Goal: Navigation & Orientation: Understand site structure

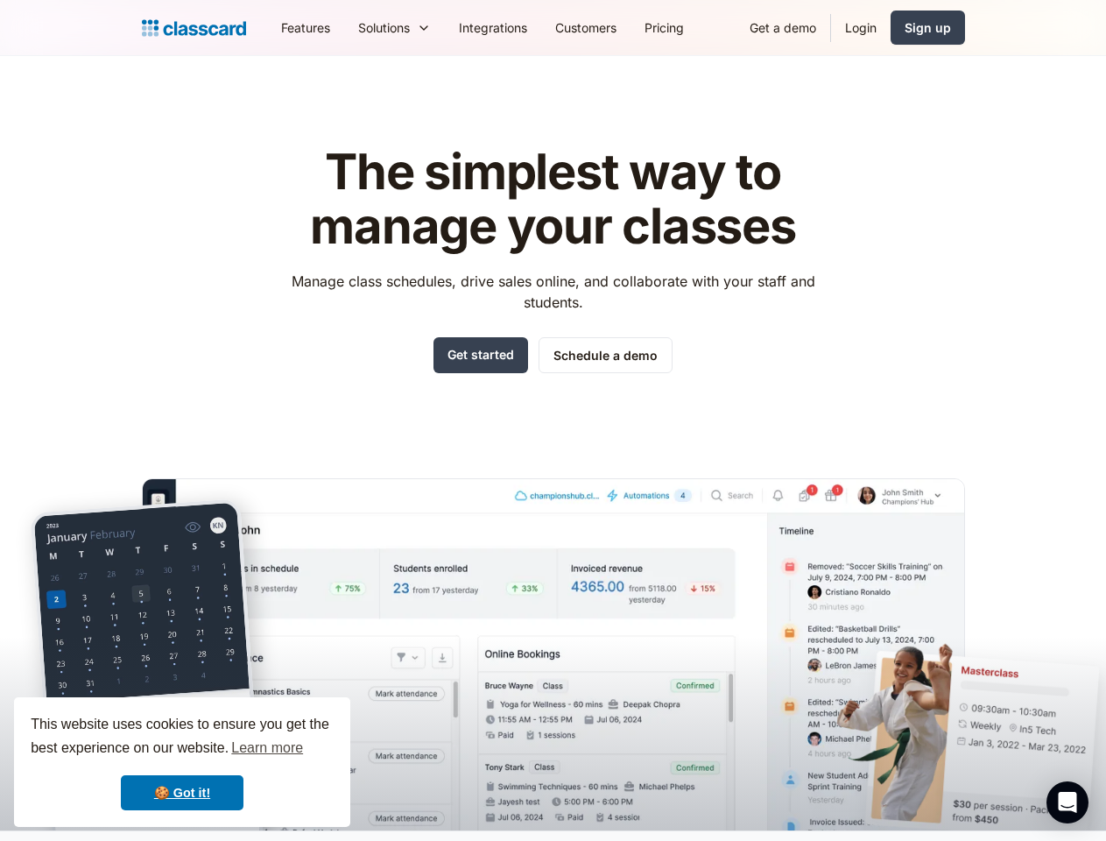
click at [553, 420] on div "The simplest way to manage your classes Manage class schedules, drive sales onl…" at bounding box center [553, 473] width 823 height 713
click at [182, 762] on div "This website uses cookies to ensure you get the best experience on our website.…" at bounding box center [182, 762] width 336 height 130
click at [616, 27] on nav "Features Resources Blog The latest industry news, updates and info. Customer st…" at bounding box center [616, 27] width 698 height 39
click at [344, 27] on div "Solutions Sports academy Swim school Dance studio Gymnastics Music school Marti…" at bounding box center [394, 27] width 101 height 39
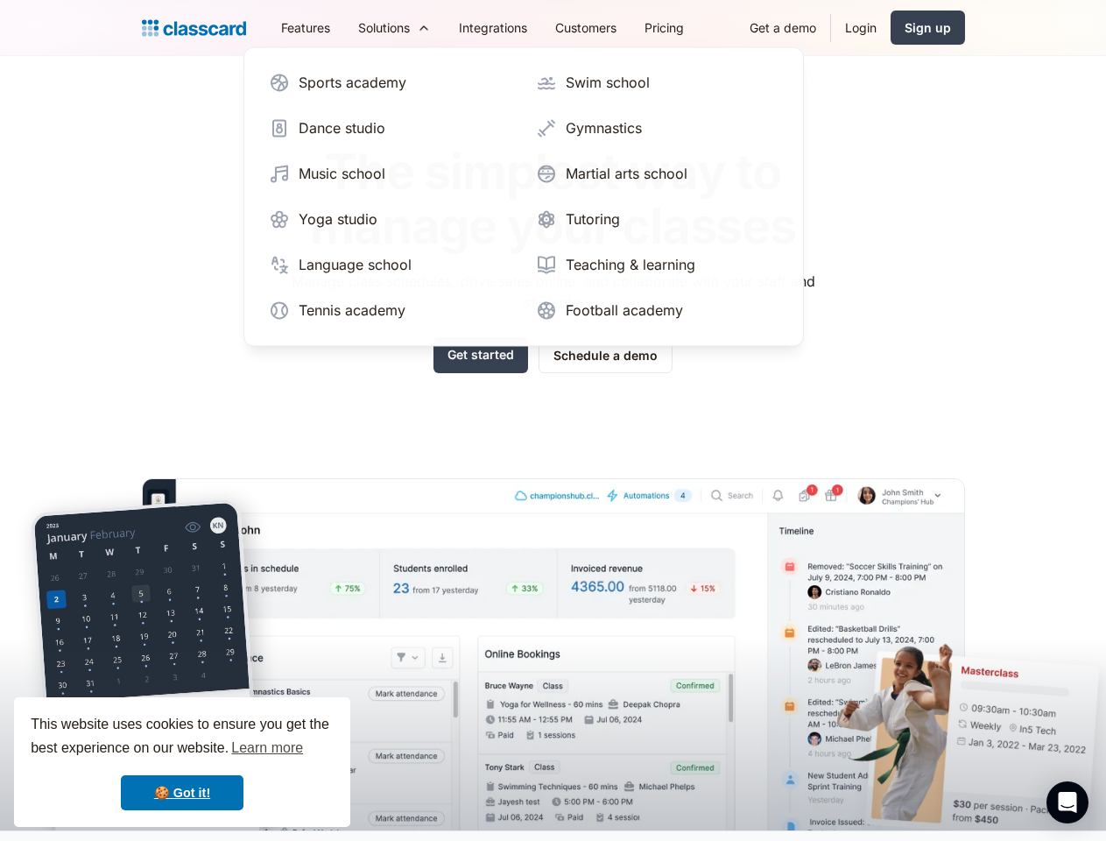
click at [1067, 802] on icon "Open Intercom Messenger" at bounding box center [1068, 802] width 18 height 21
